Goal: Connect with others: Participate in discussion

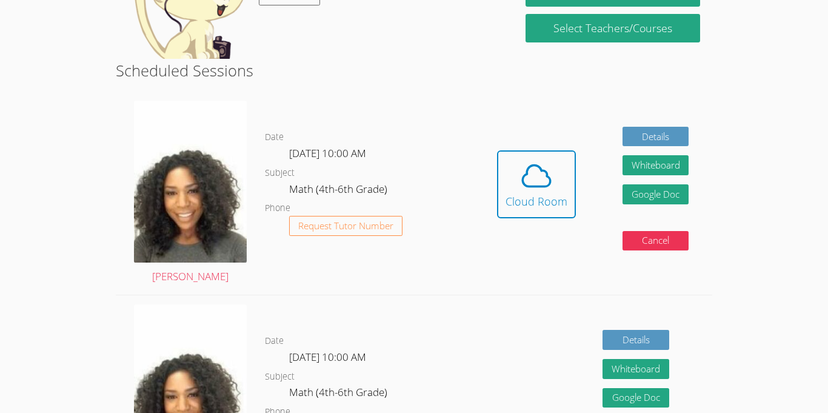
scroll to position [179, 0]
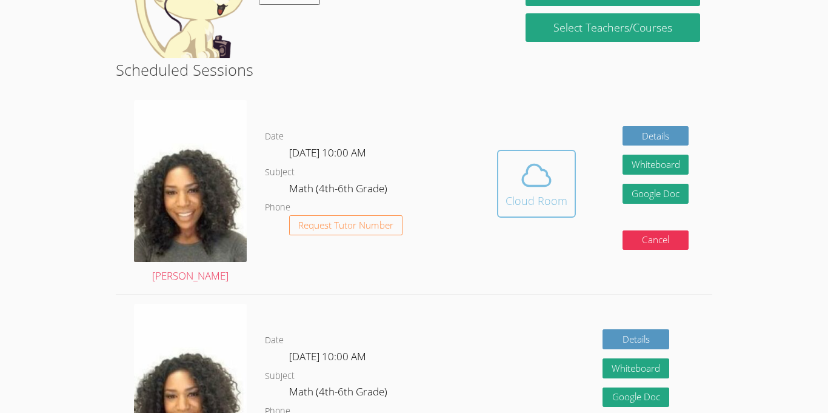
click at [551, 196] on div "Cloud Room" at bounding box center [537, 200] width 62 height 17
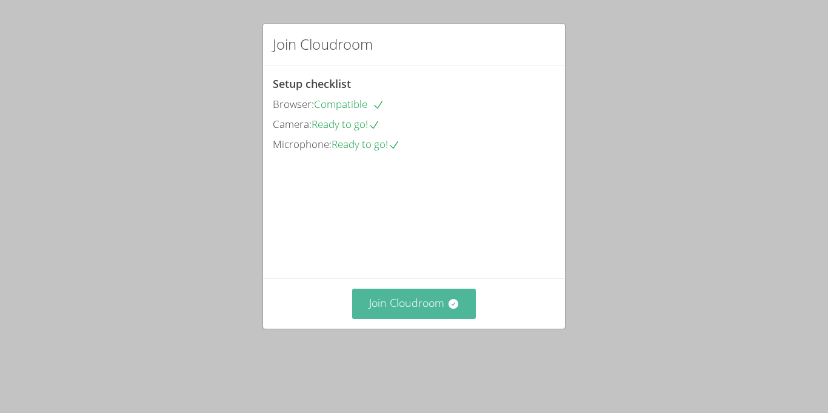
click at [423, 318] on button "Join Cloudroom" at bounding box center [414, 304] width 124 height 30
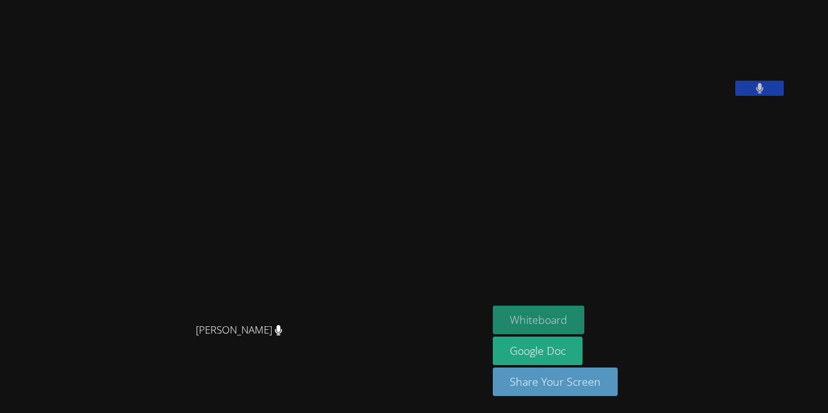
click at [534, 318] on button "Whiteboard" at bounding box center [539, 320] width 92 height 28
